Goal: Check status

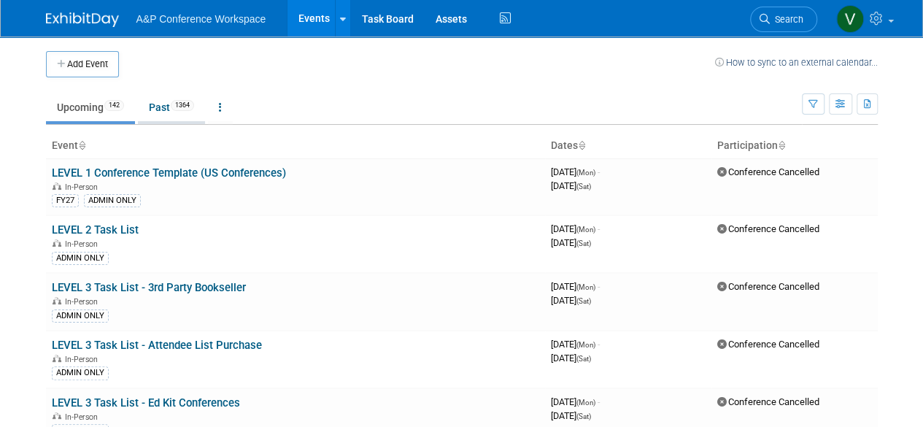
click at [165, 110] on link "Past 1364" at bounding box center [171, 107] width 67 height 28
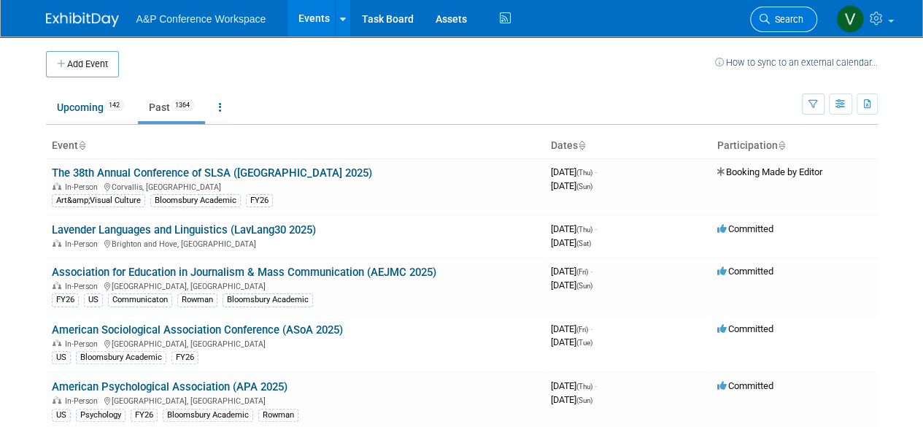
click at [791, 16] on span "Search" at bounding box center [787, 19] width 34 height 11
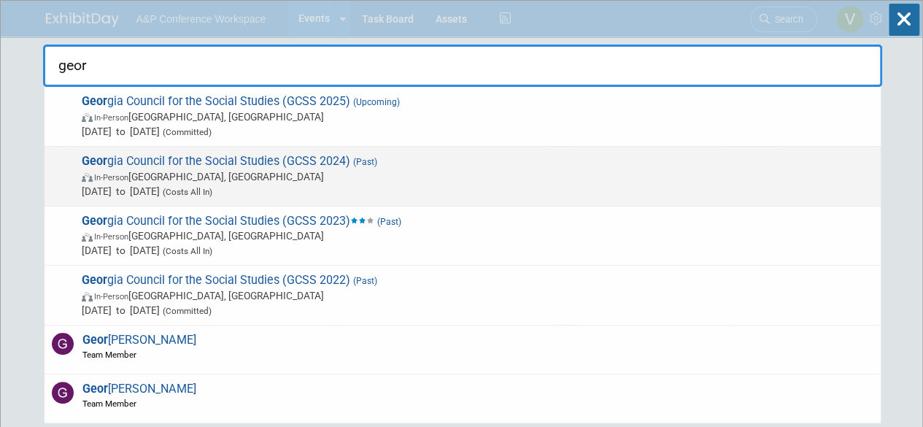
type input "geor"
click at [277, 160] on span "Geor gia Council for the Social Studies (GCSS 2024) (Past) In-Person [GEOGRAPHI…" at bounding box center [475, 176] width 796 height 45
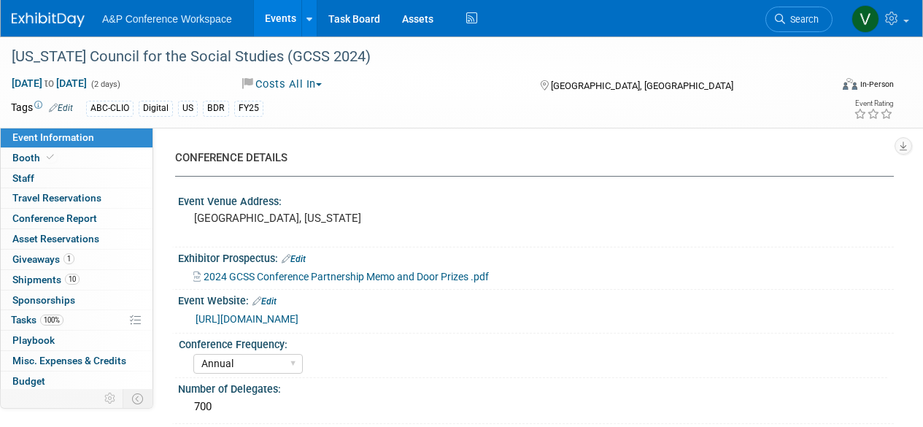
select select "Annual"
select select "Level 1"
select select "In-Person Booth"
select select "Anne Weston"
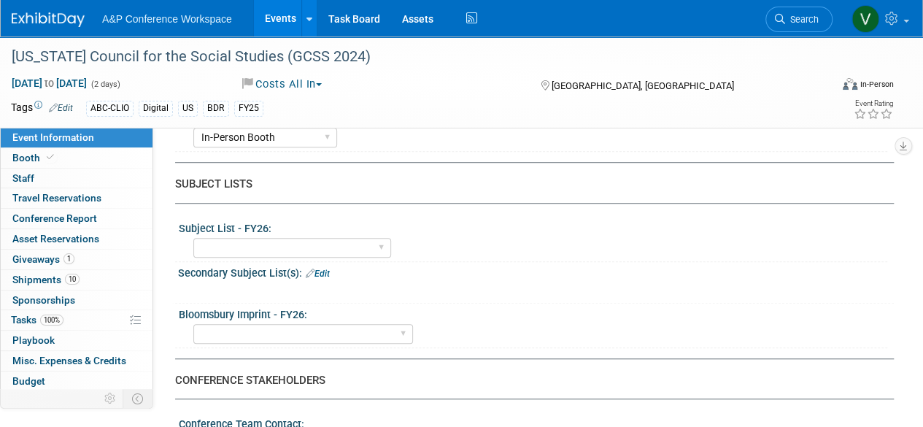
scroll to position [584, 0]
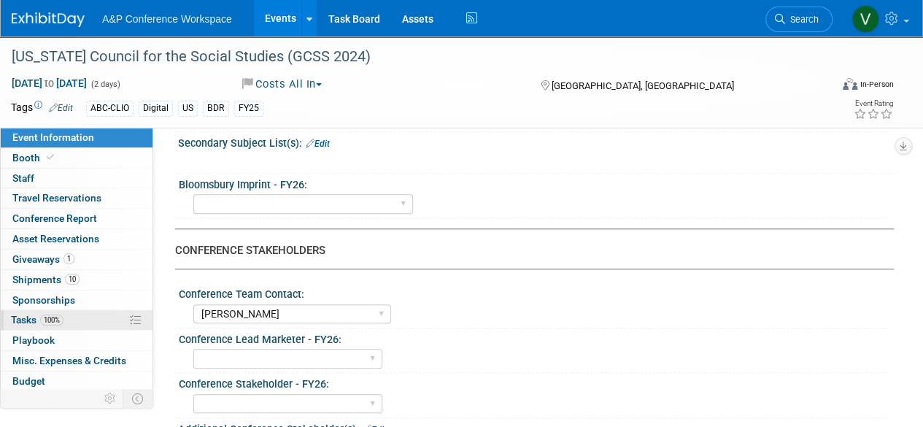
click at [29, 318] on span "Tasks 100%" at bounding box center [37, 320] width 53 height 12
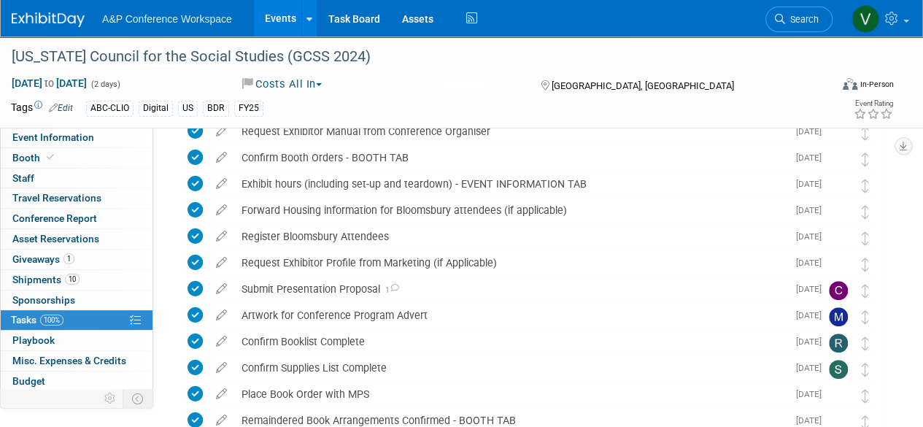
scroll to position [365, 0]
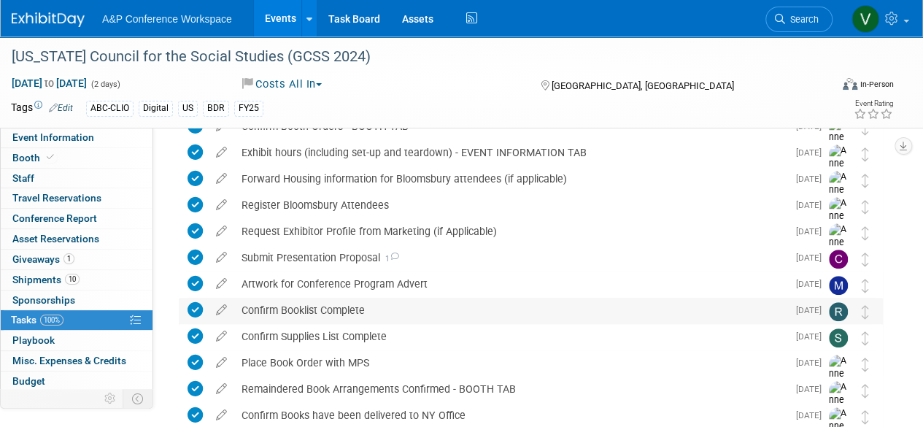
click at [265, 310] on div "Confirm Booklist Complete" at bounding box center [510, 310] width 553 height 25
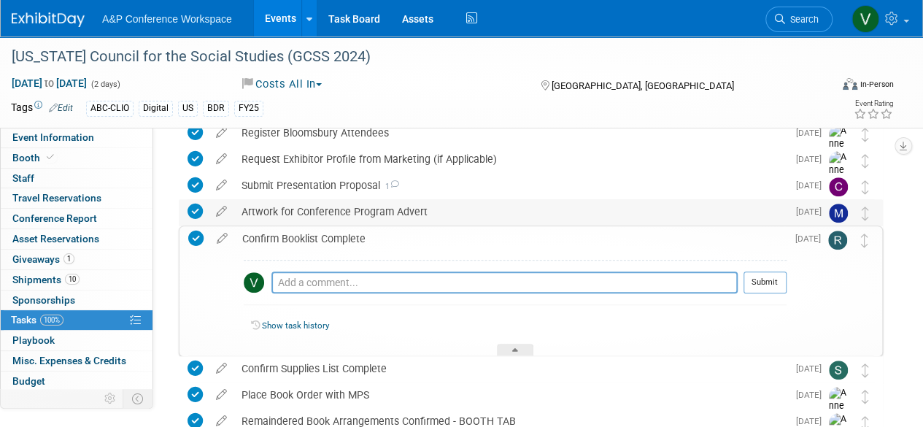
scroll to position [438, 0]
click at [221, 237] on icon at bounding box center [222, 235] width 26 height 18
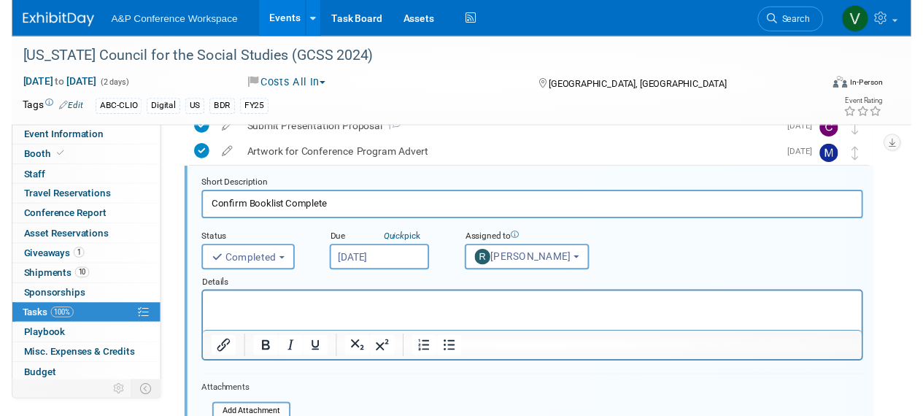
scroll to position [449, 0]
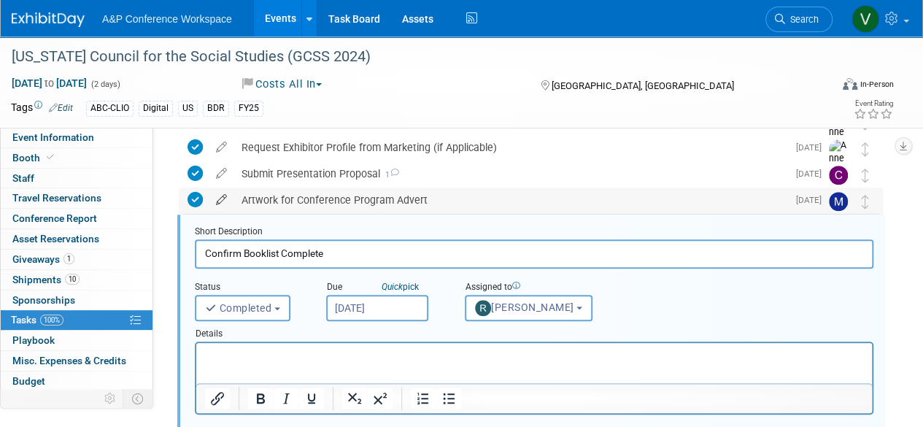
click at [219, 199] on icon at bounding box center [222, 197] width 26 height 18
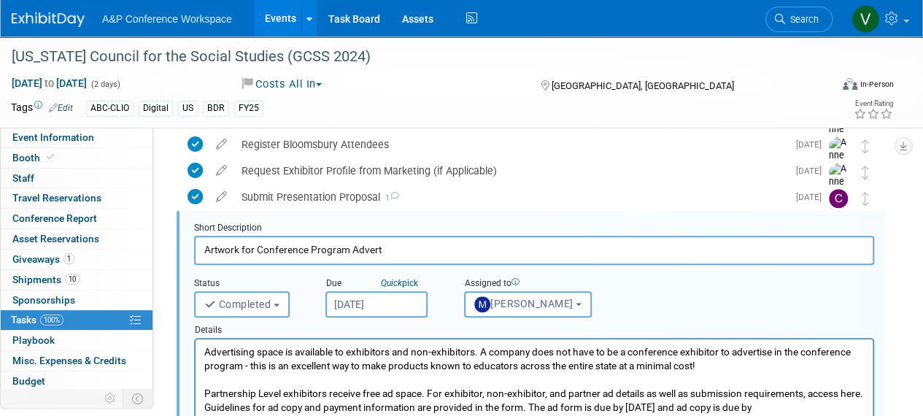
scroll to position [422, 0]
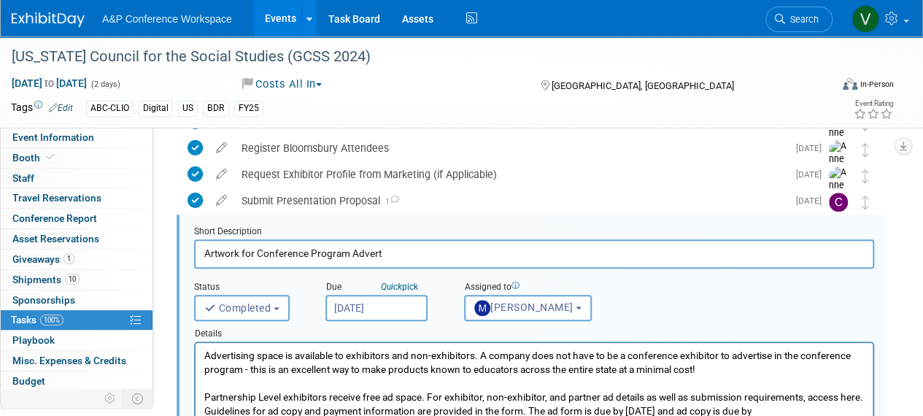
click at [597, 370] on p "Advertising space is available to exhibitors and non-exhibitors. A company does…" at bounding box center [534, 412] width 661 height 126
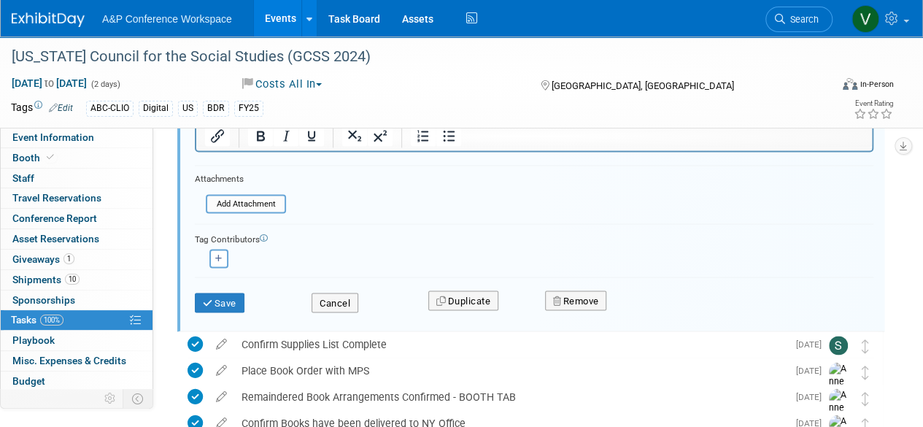
scroll to position [1225, 0]
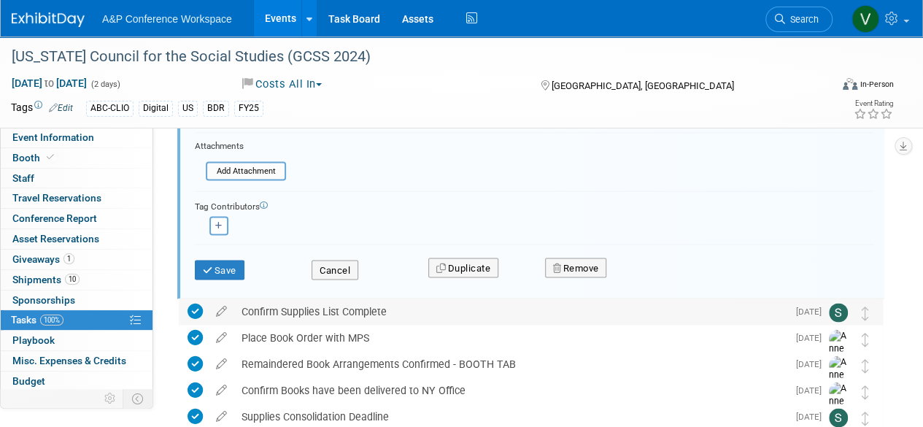
click at [333, 304] on div "Confirm Supplies List Complete" at bounding box center [510, 311] width 553 height 25
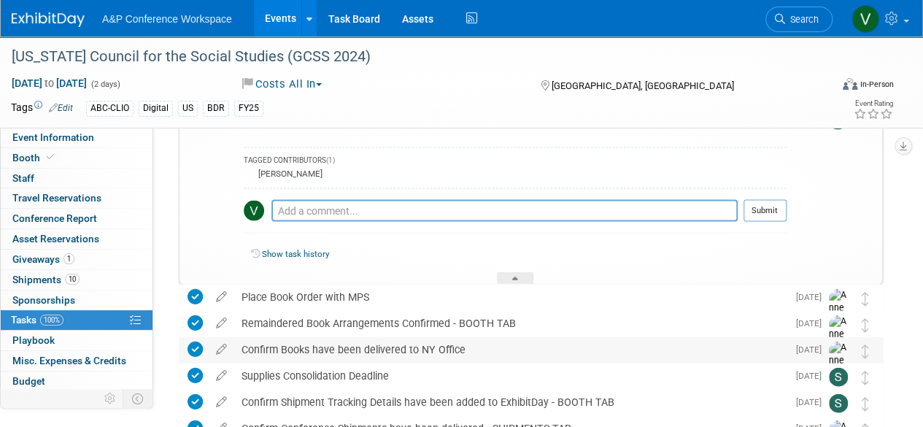
scroll to position [1444, 0]
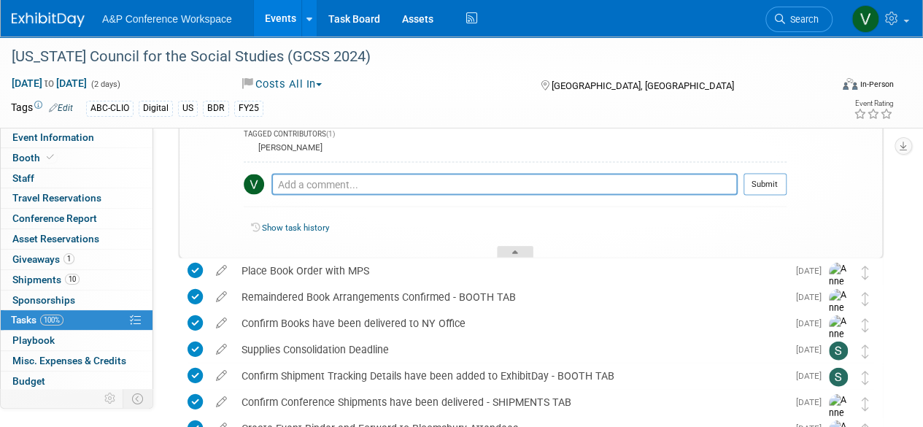
click at [507, 246] on div at bounding box center [515, 252] width 36 height 12
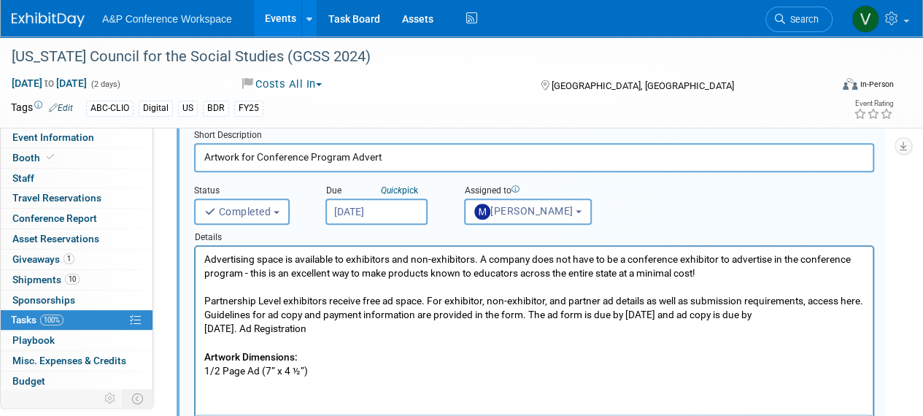
scroll to position [495, 0]
